Goal: Task Accomplishment & Management: Use online tool/utility

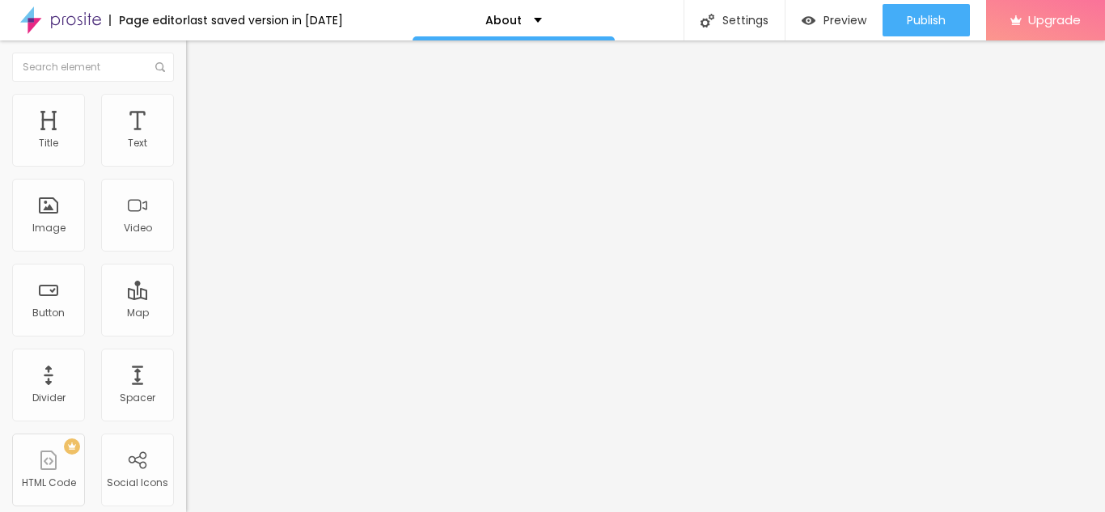
click at [186, 139] on span "Change image" at bounding box center [229, 132] width 87 height 14
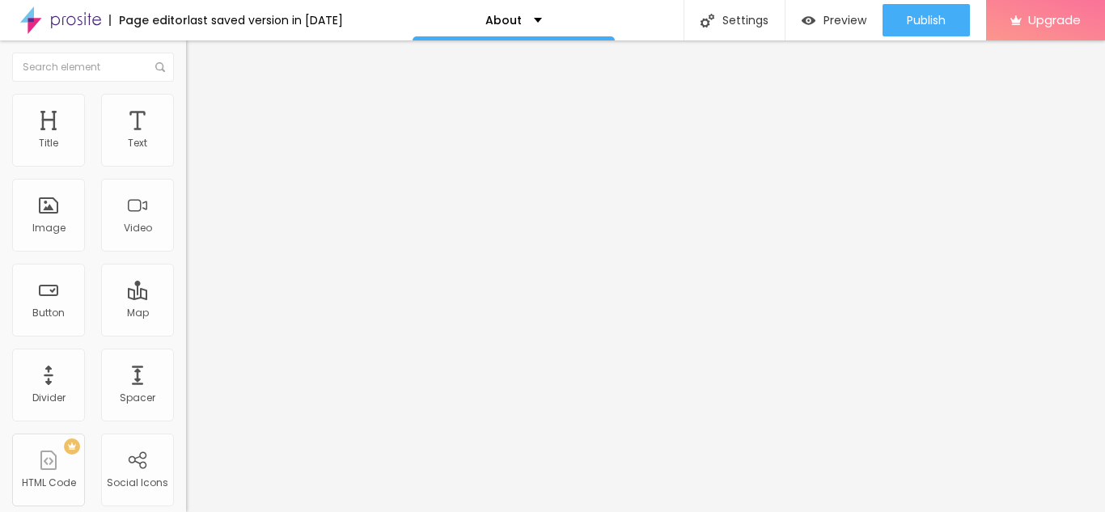
click at [186, 163] on input "text" at bounding box center [283, 155] width 194 height 16
click at [186, 206] on div at bounding box center [279, 199] width 186 height 13
type input "1.5"
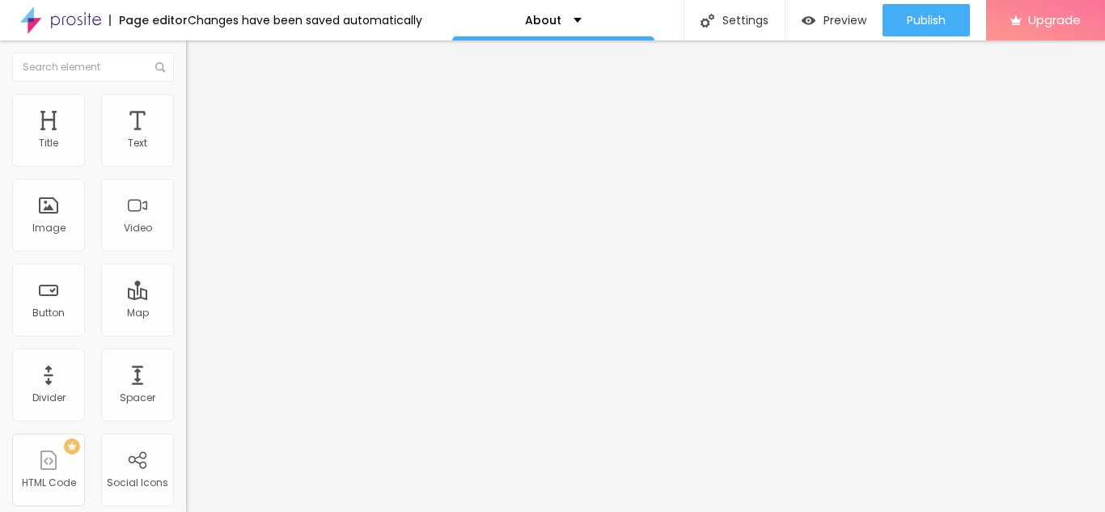
type input "1.7"
type input "1.8"
drag, startPoint x: 94, startPoint y: 221, endPoint x: 126, endPoint y: 223, distance: 32.5
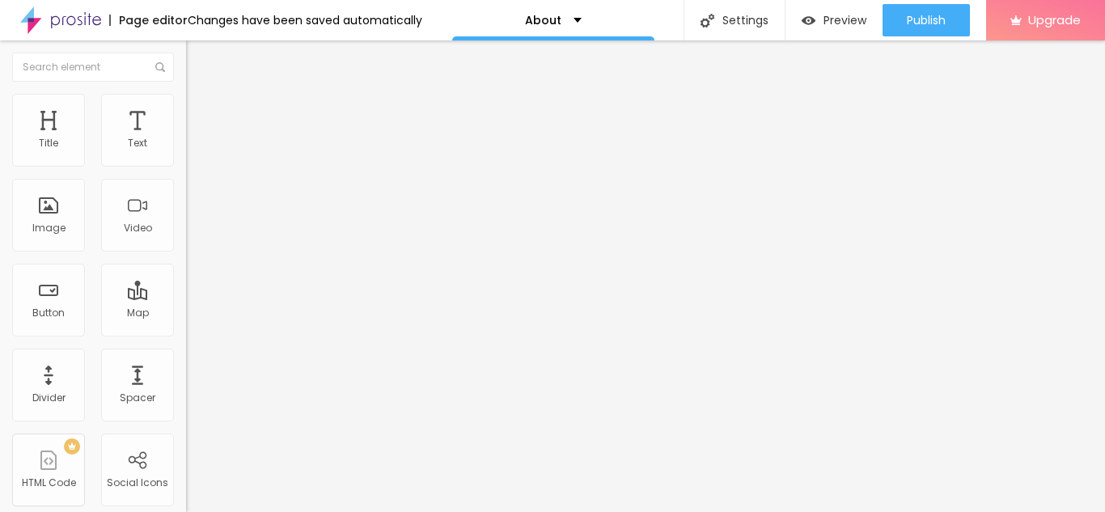
type input "1.8"
type input "17"
type input "16"
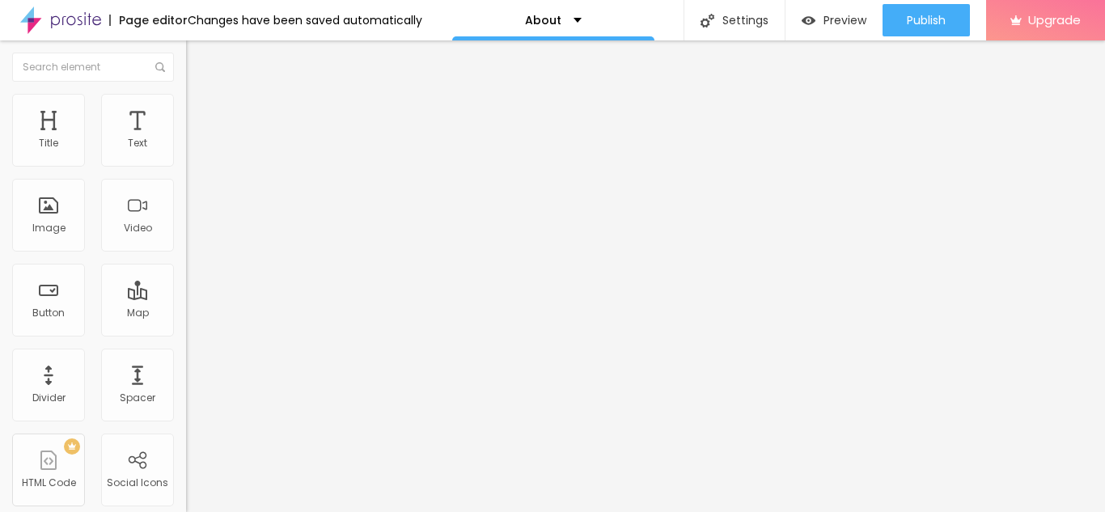
type input "16"
type input "15"
type input "14"
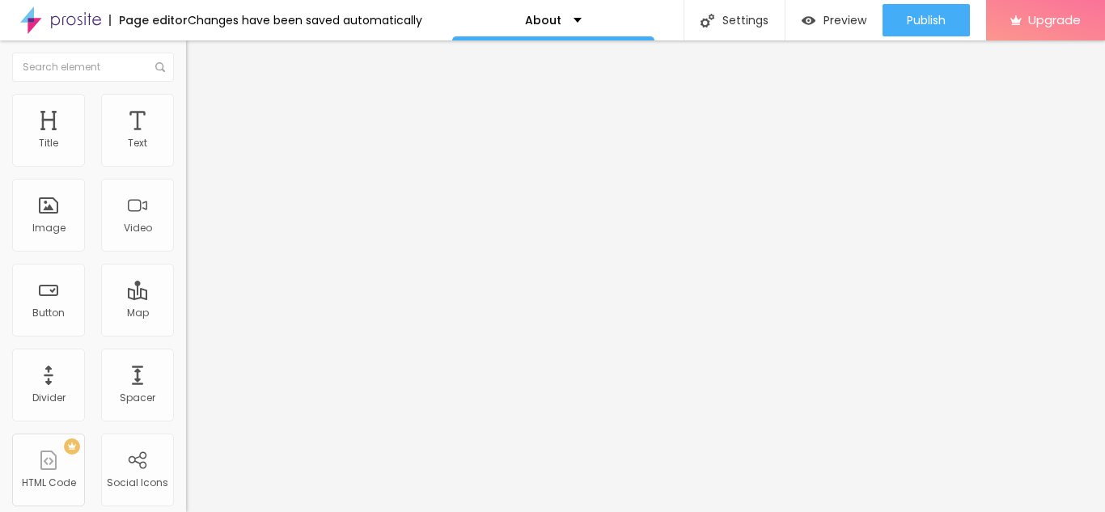
drag, startPoint x: 76, startPoint y: 159, endPoint x: 61, endPoint y: 158, distance: 14.6
click at [186, 298] on input "range" at bounding box center [238, 304] width 104 height 13
type input "15"
type input "16"
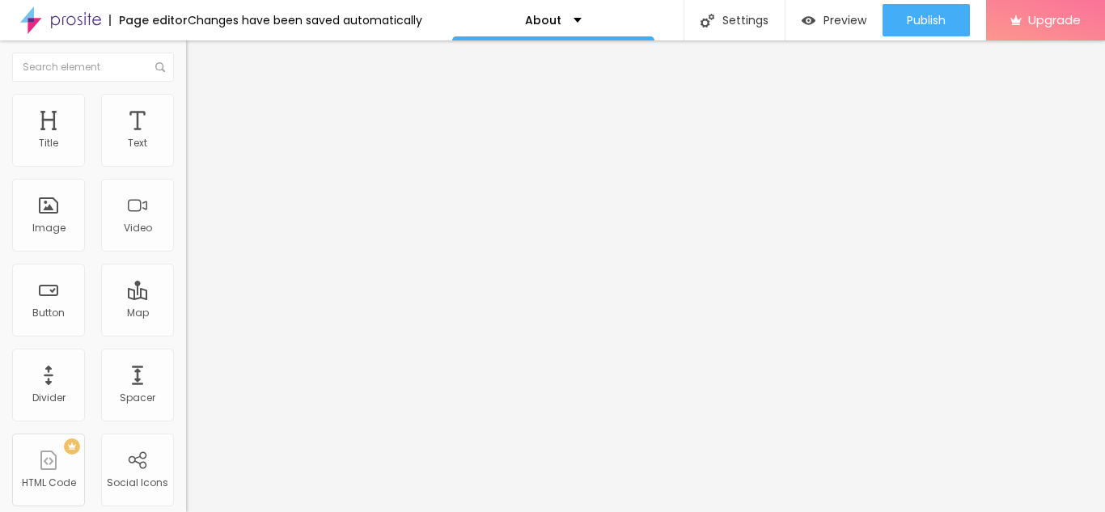
type input "16"
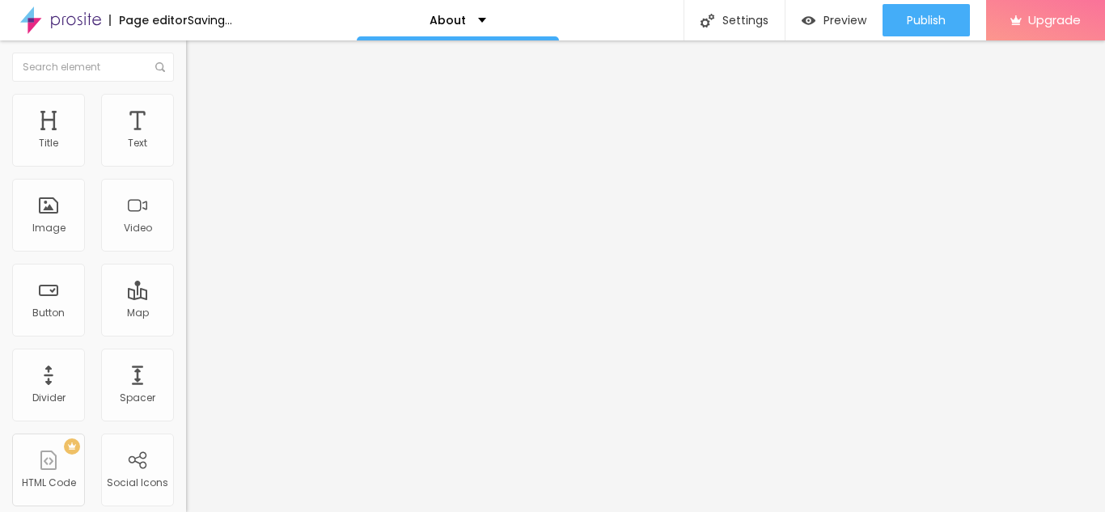
type input "15"
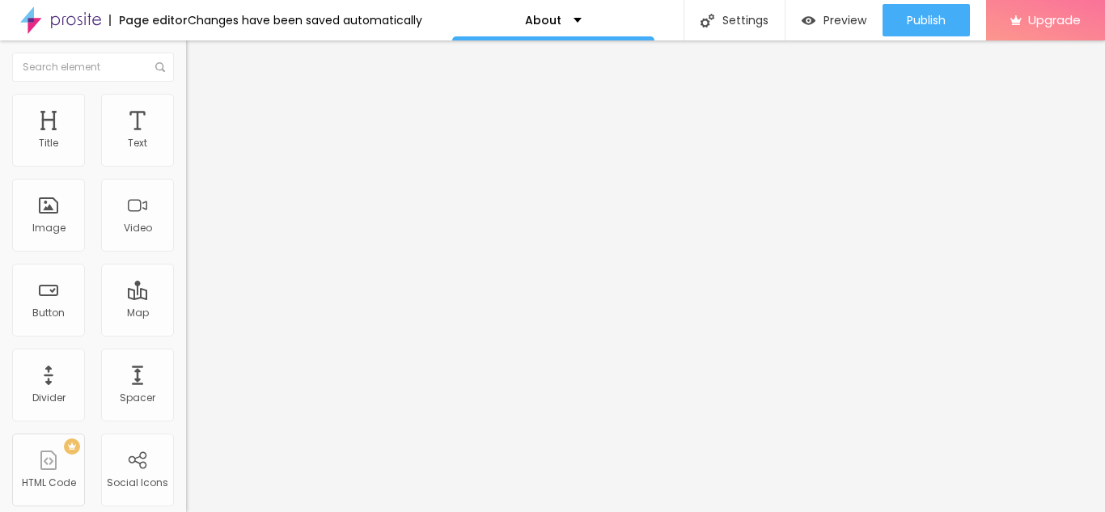
type input "14"
type input "15"
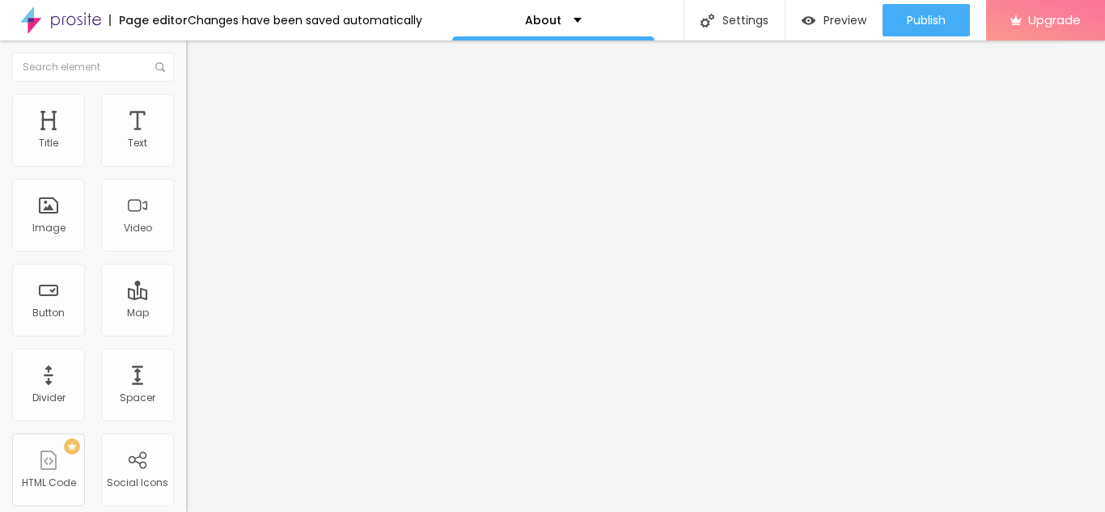
click at [186, 298] on input "range" at bounding box center [238, 304] width 104 height 13
type input "1"
type input "2"
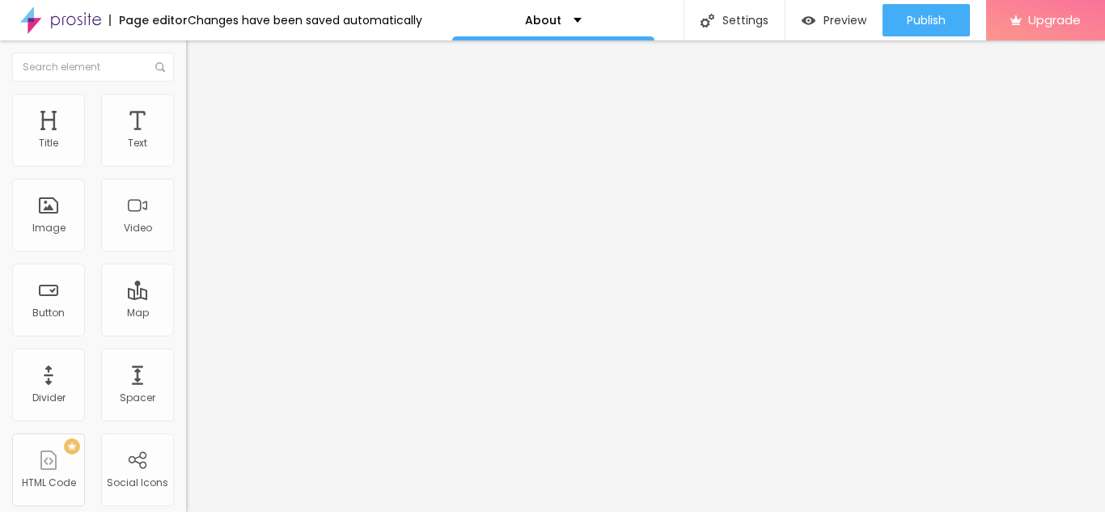
drag, startPoint x: 39, startPoint y: 256, endPoint x: 49, endPoint y: 256, distance: 10.5
type input "2"
type input "1.7"
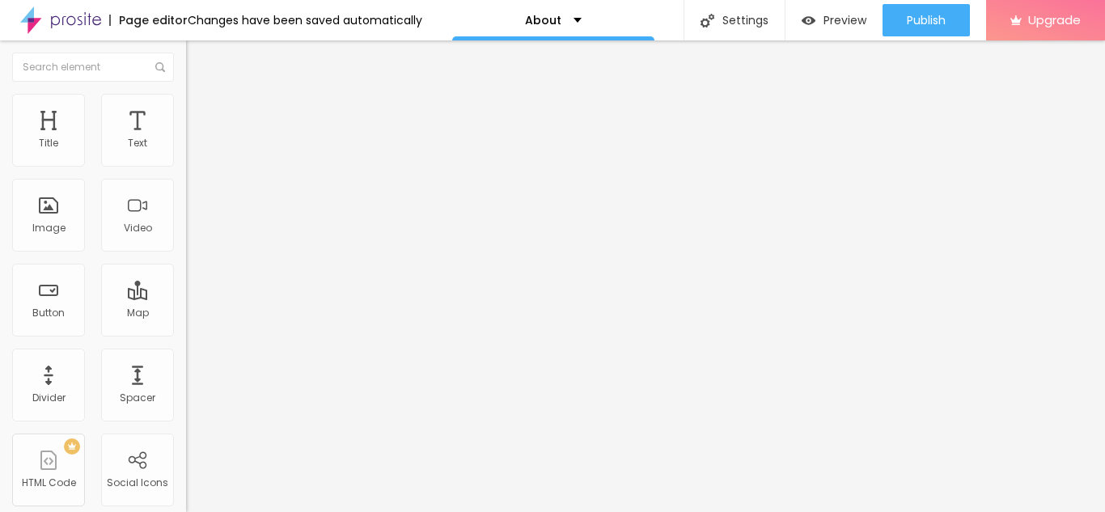
type input "1.6"
type input "14"
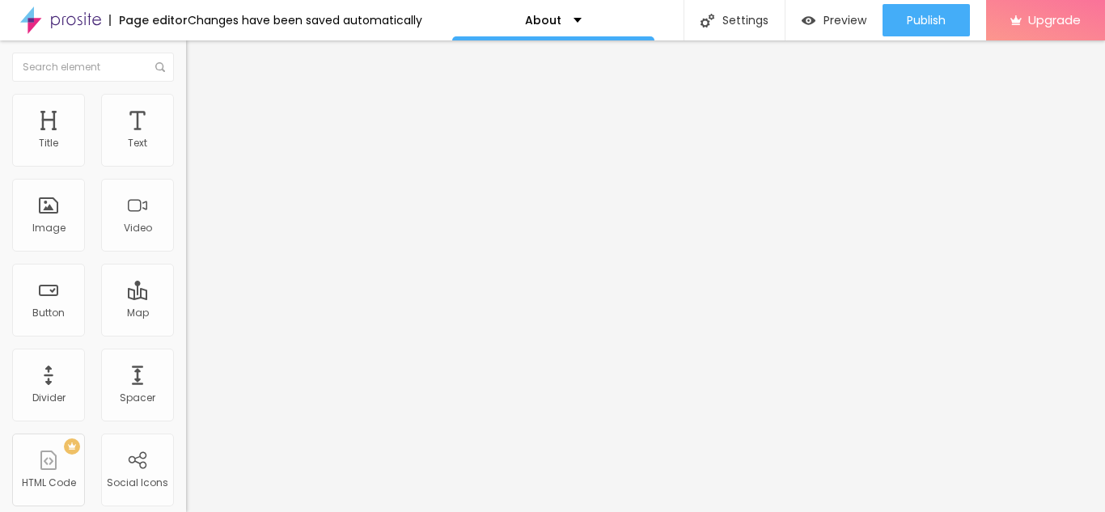
type input "14"
type input "13"
type input "14"
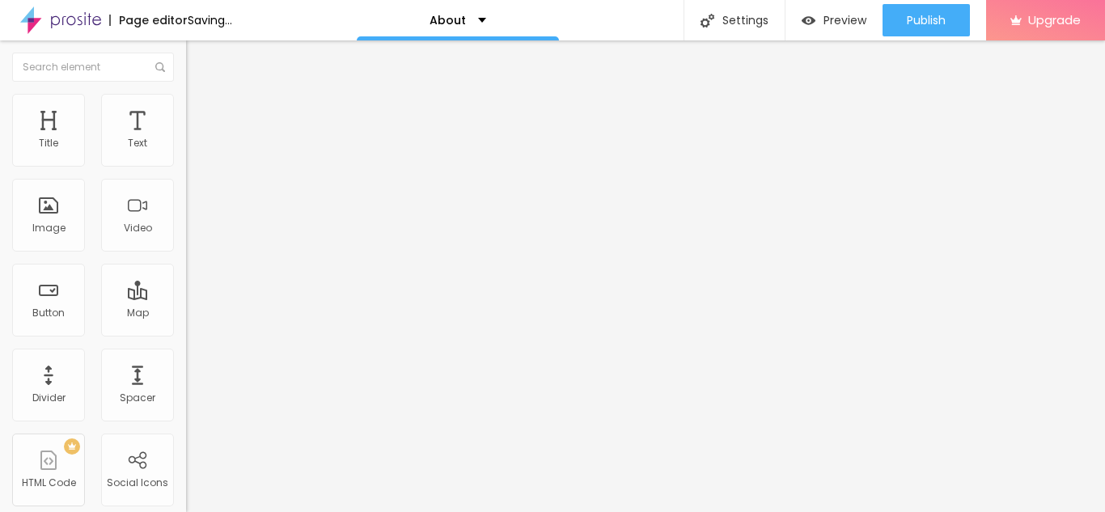
type input "15"
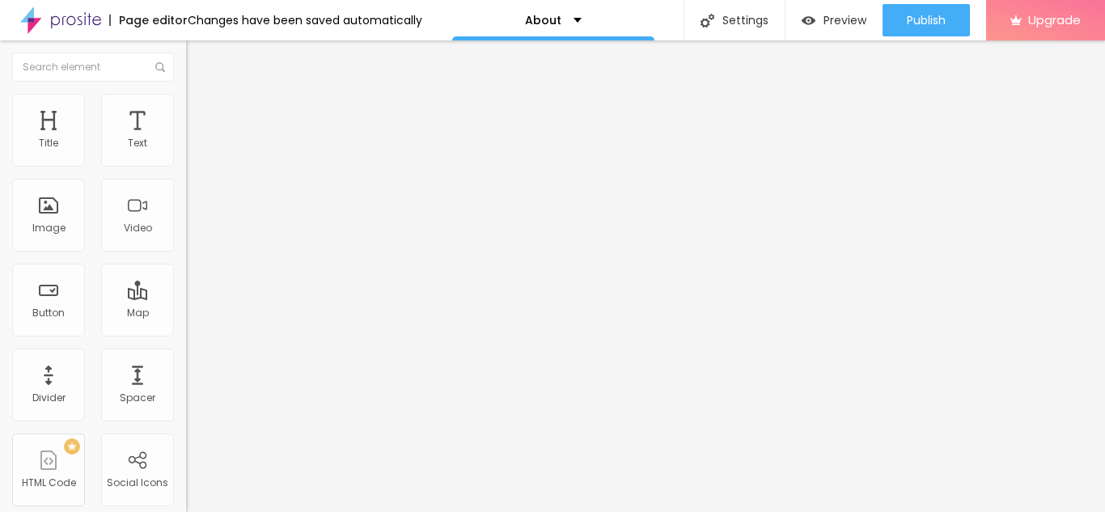
click at [186, 298] on input "range" at bounding box center [238, 304] width 104 height 13
type input "1"
type input "0"
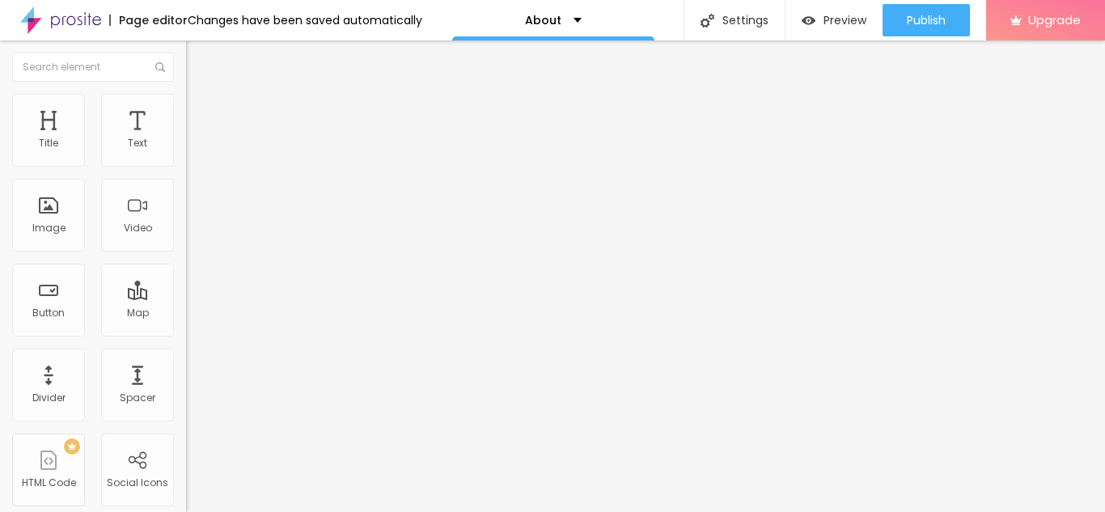
type input "1"
type input "0"
type input "1"
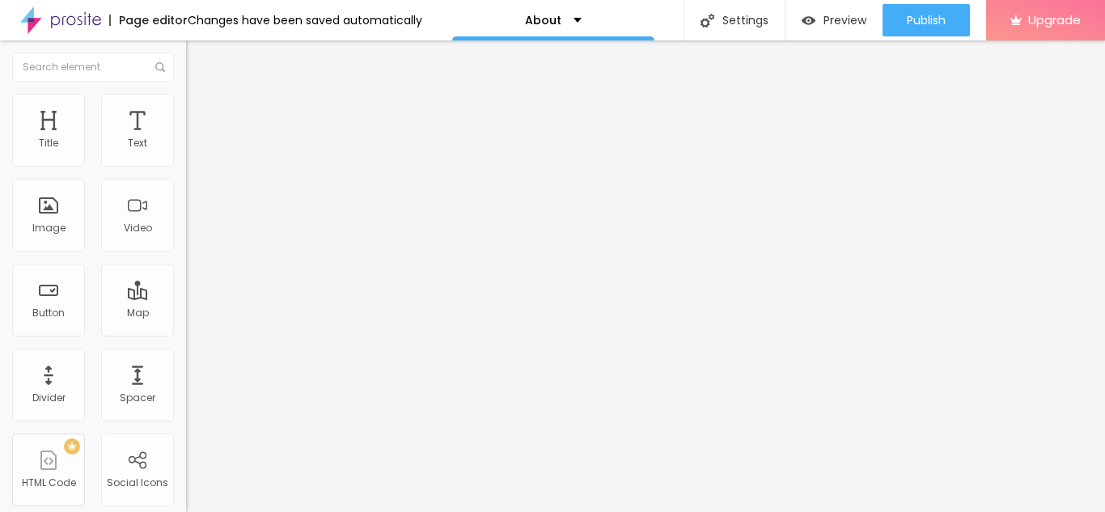
type input "1"
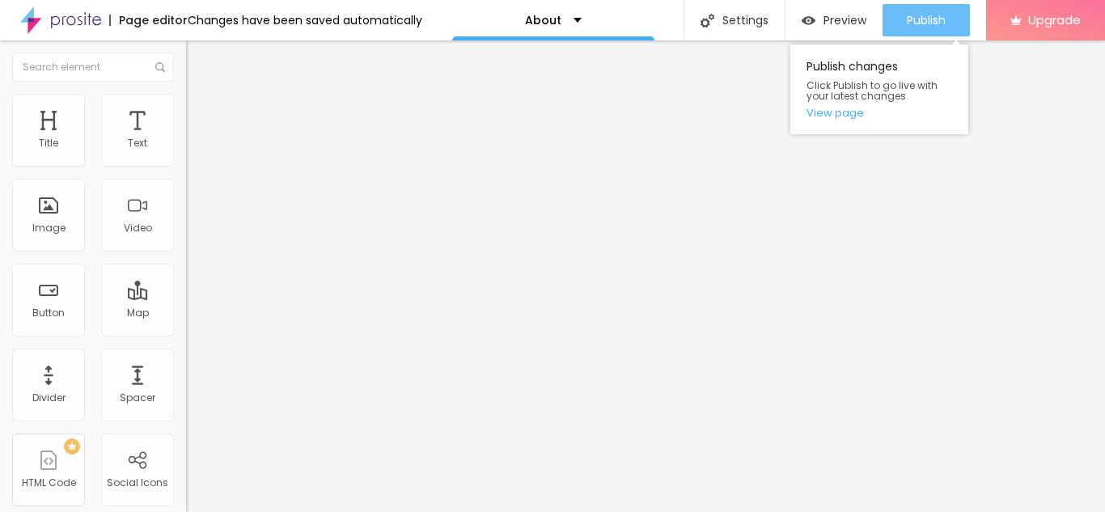
click at [915, 28] on div "Publish" at bounding box center [926, 20] width 39 height 32
click at [834, 114] on link "View page" at bounding box center [880, 113] width 146 height 11
